Goal: Information Seeking & Learning: Learn about a topic

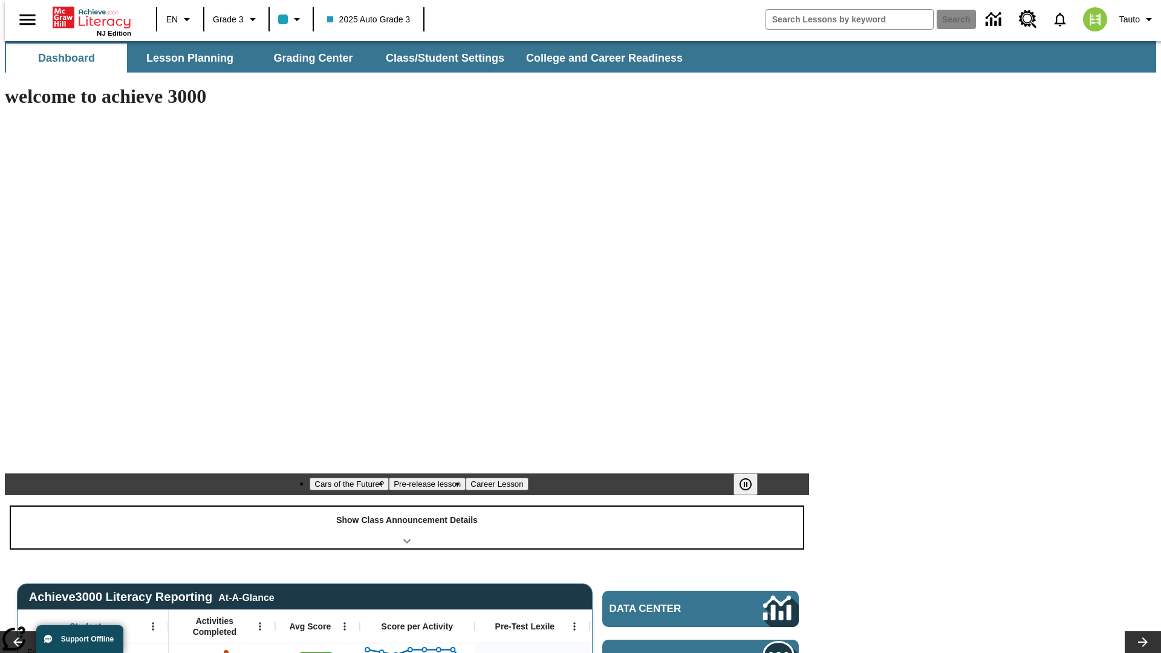
click at [407, 507] on div "Show Class Announcement Details" at bounding box center [407, 528] width 792 height 42
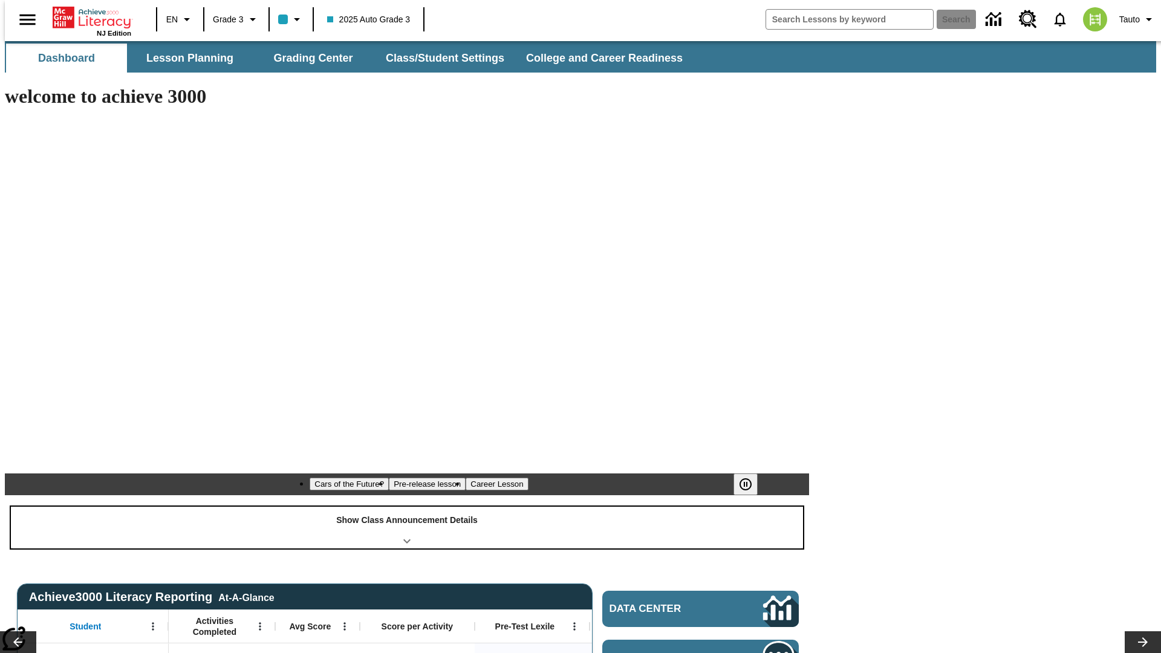
click at [407, 507] on div "Show Class Announcement Details" at bounding box center [407, 528] width 792 height 42
